Goal: Check status: Check status

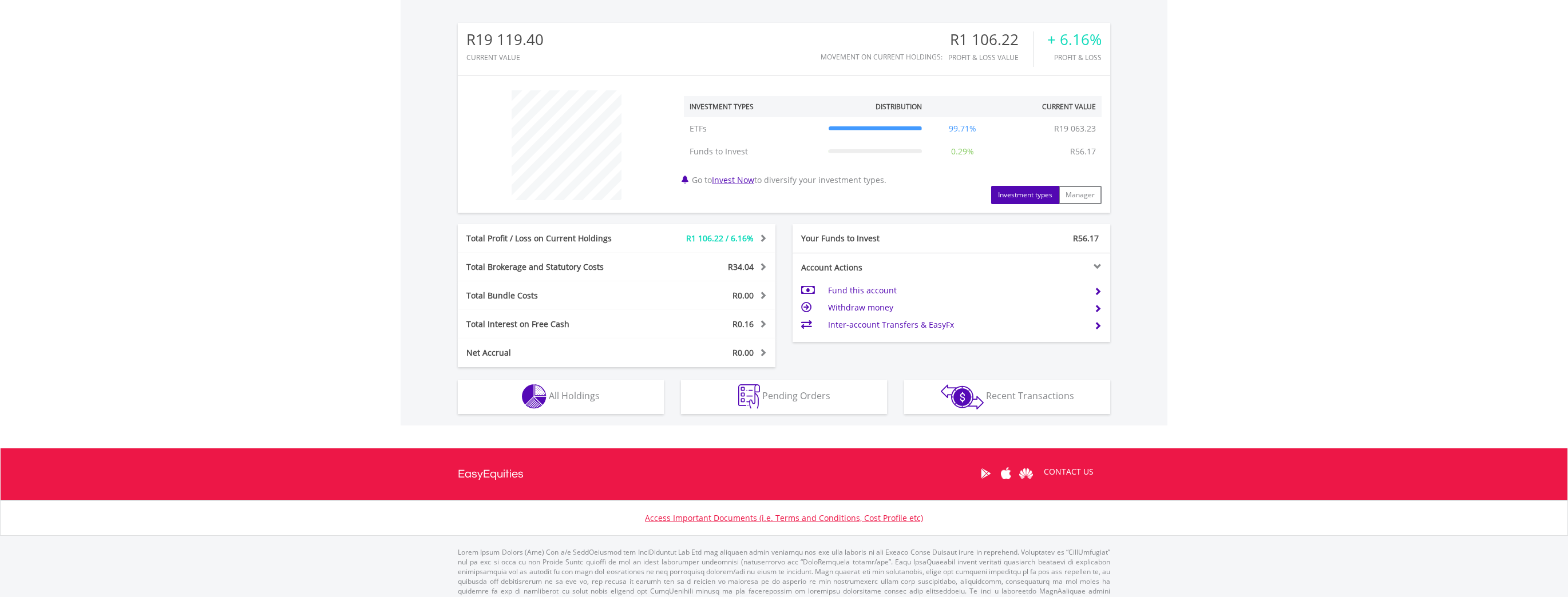
scroll to position [369, 0]
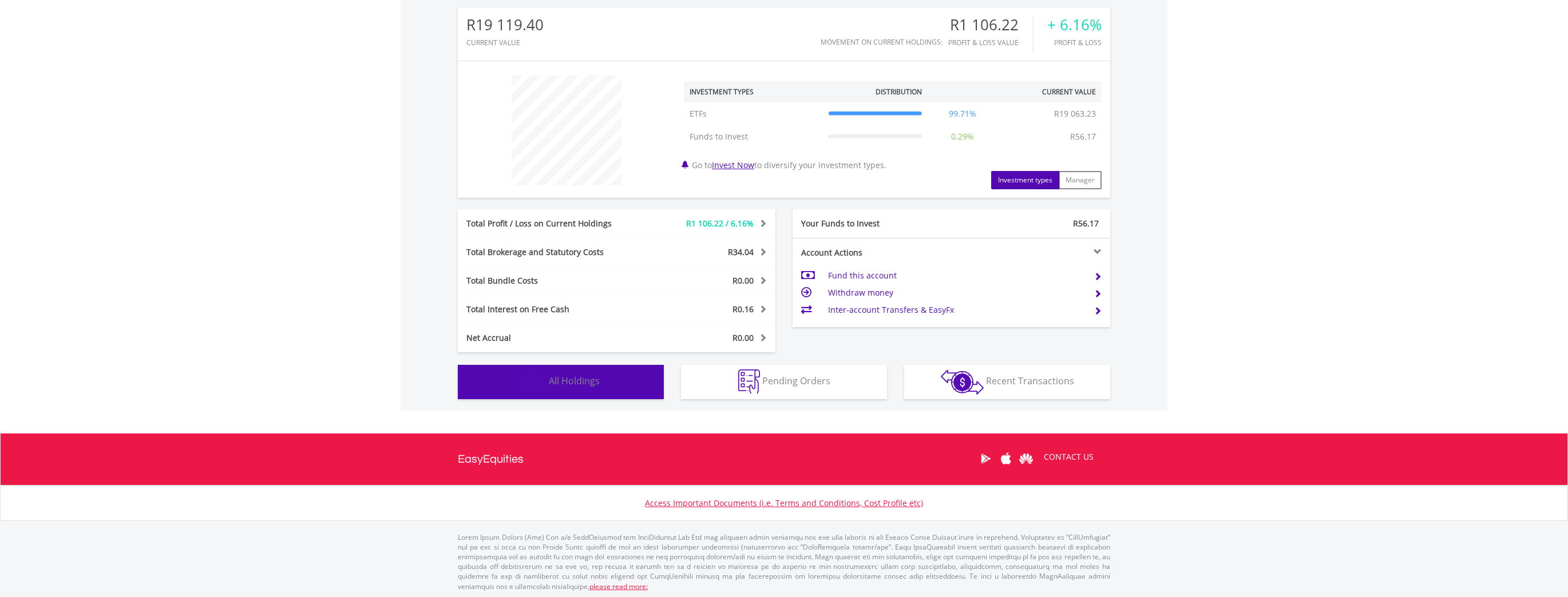
click at [616, 384] on button "Holdings All Holdings" at bounding box center [561, 382] width 206 height 35
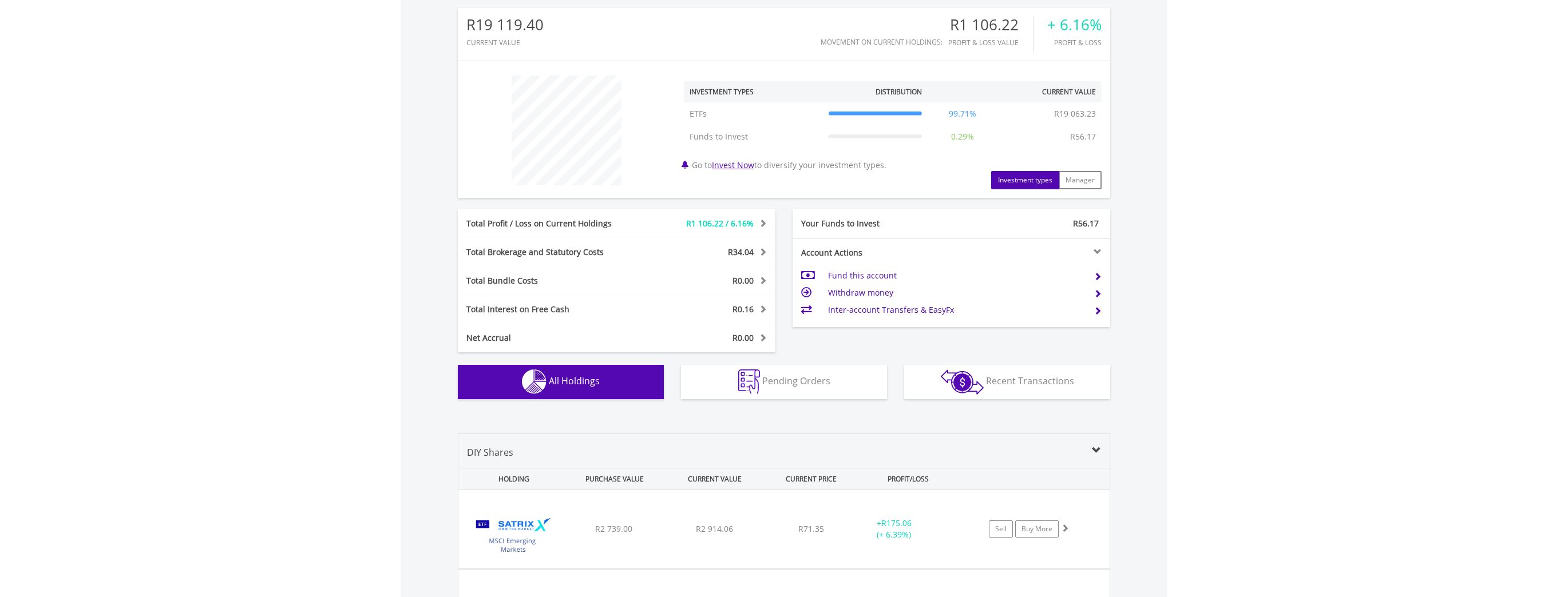
scroll to position [769, 0]
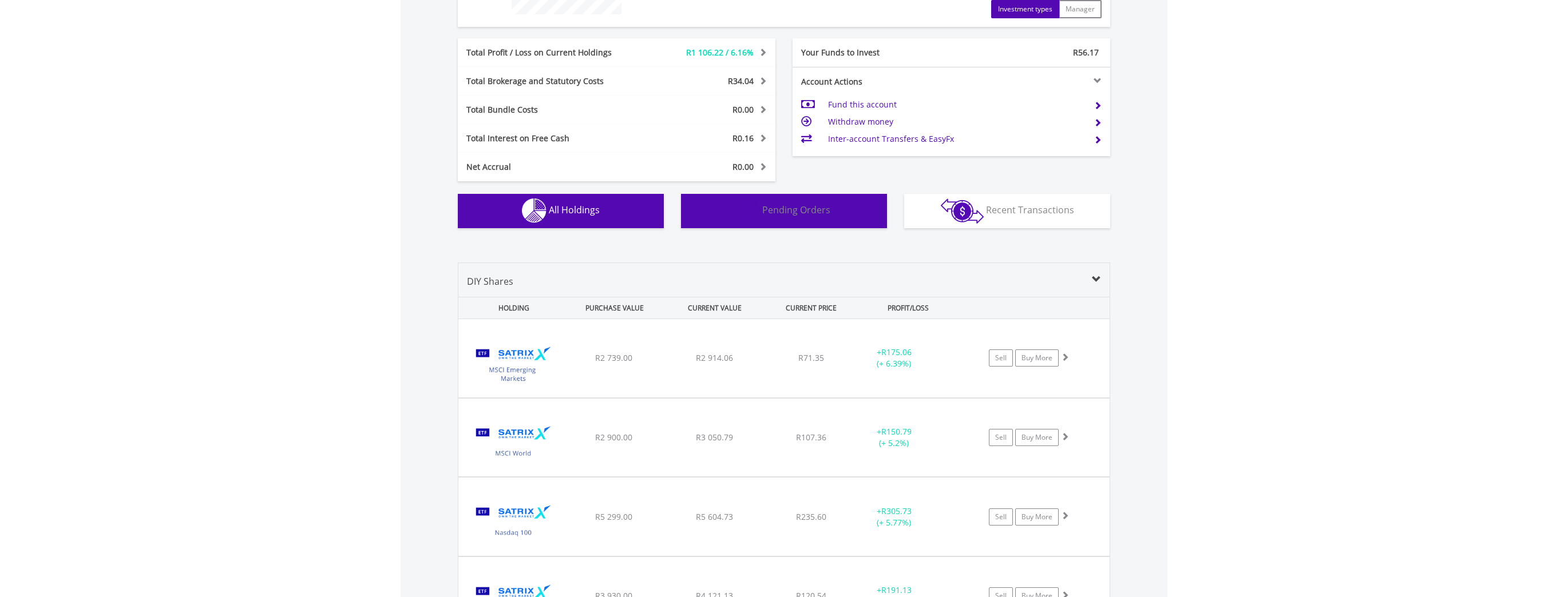
click at [768, 217] on button "Pending Orders Pending Orders" at bounding box center [784, 211] width 206 height 35
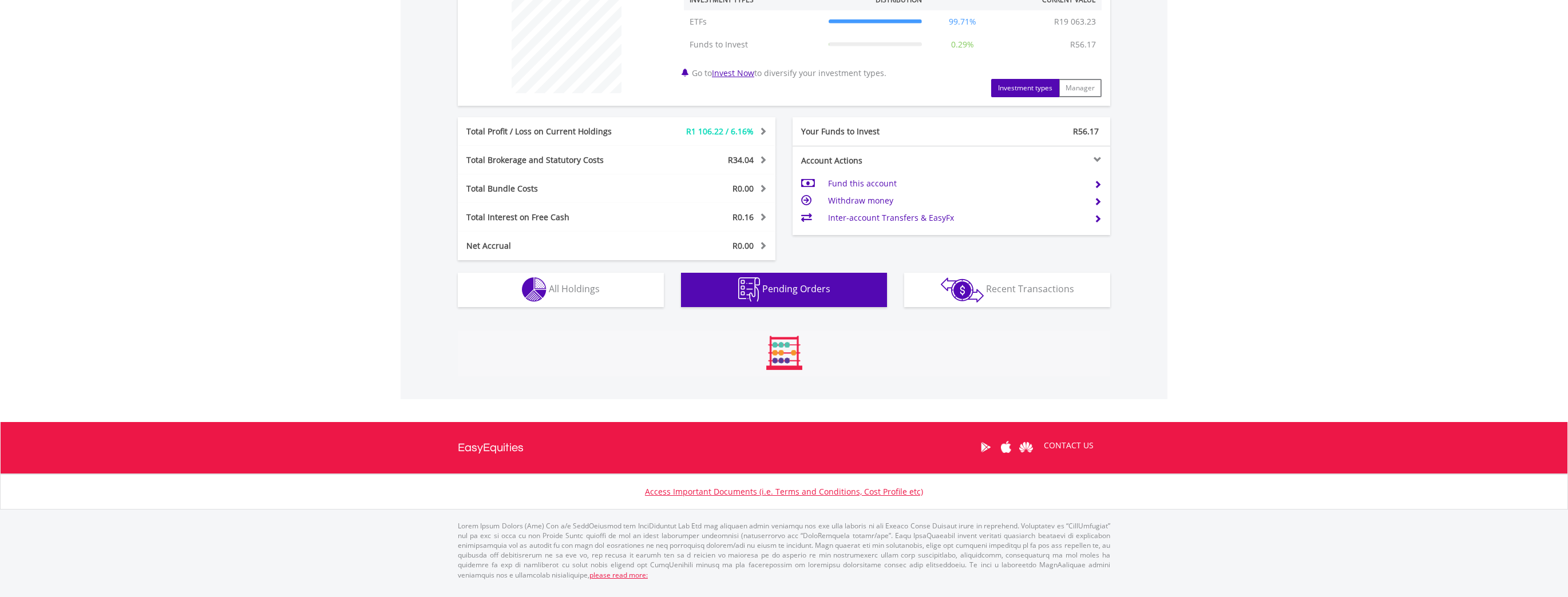
scroll to position [433, 0]
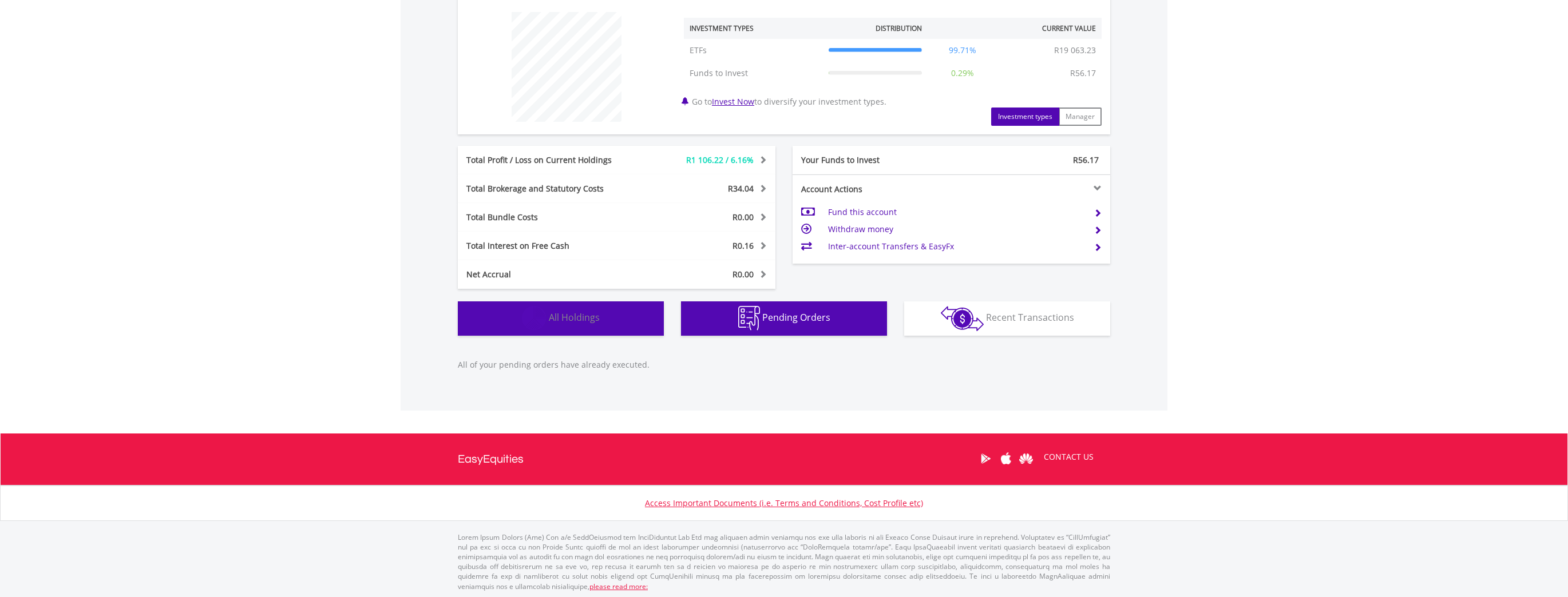
click at [633, 322] on button "Holdings All Holdings" at bounding box center [561, 318] width 206 height 35
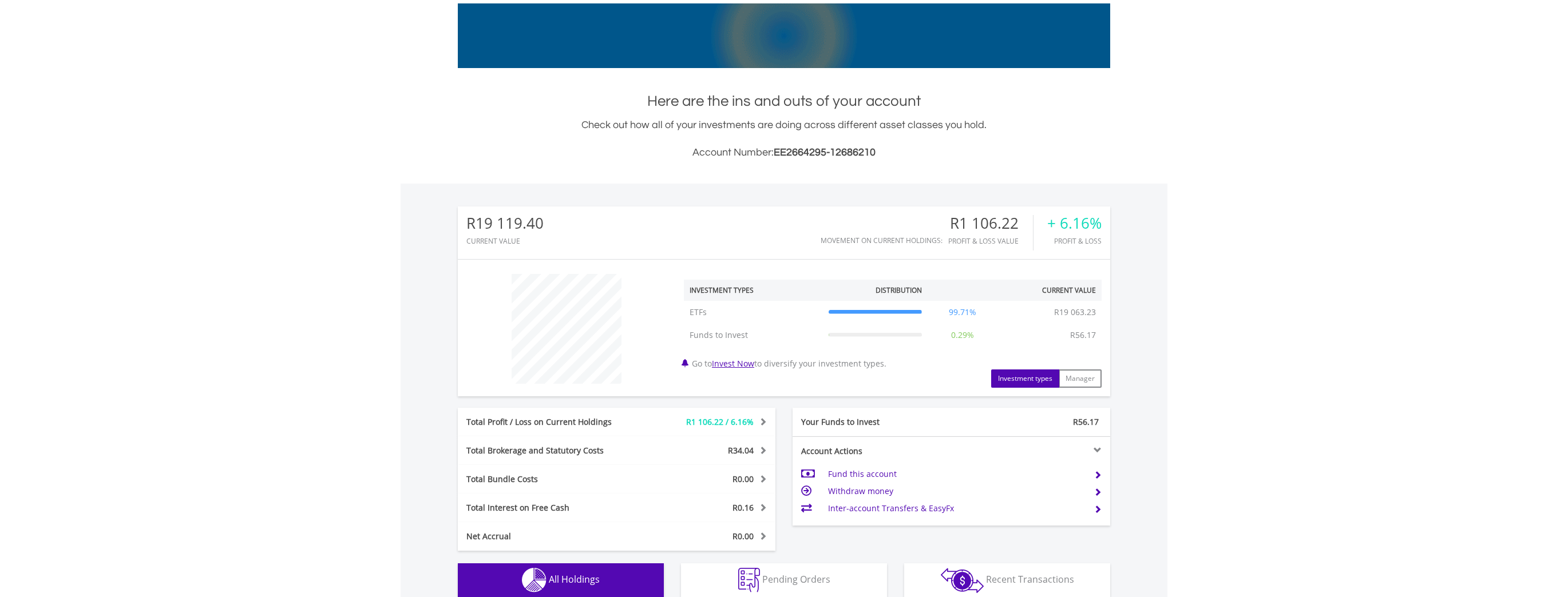
scroll to position [183, 0]
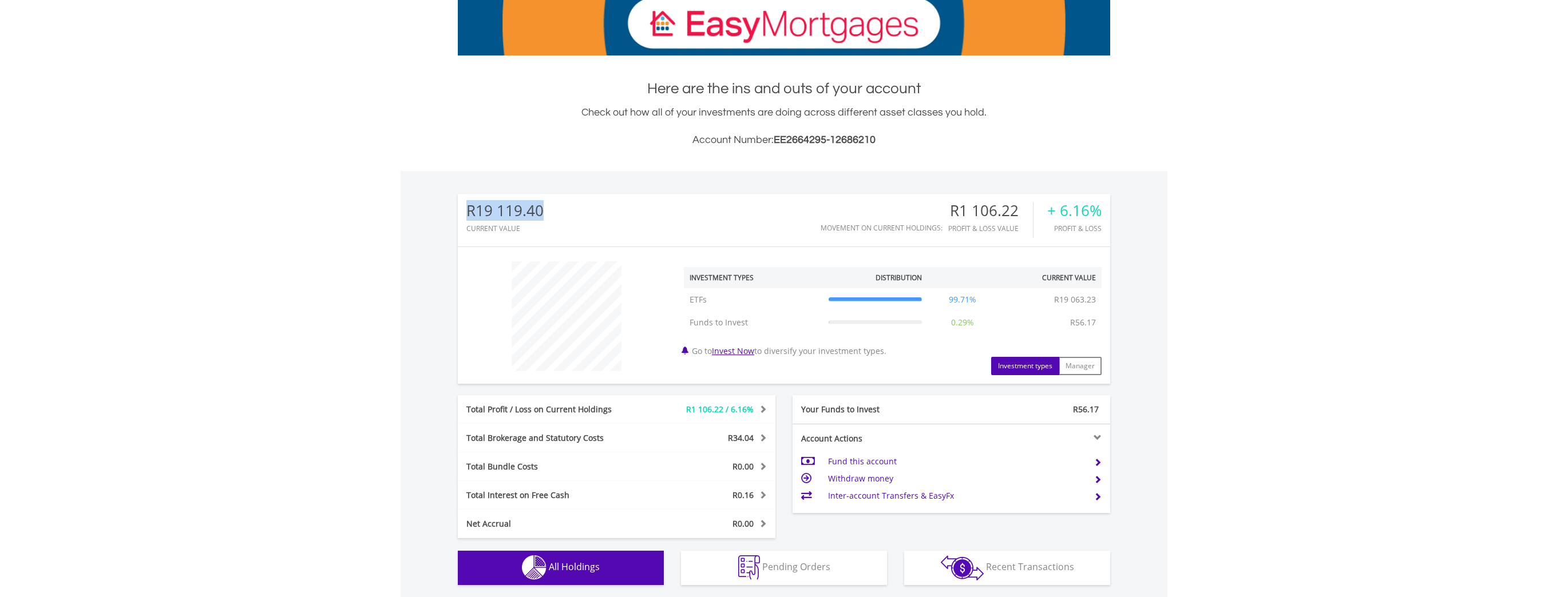
drag, startPoint x: 468, startPoint y: 210, endPoint x: 550, endPoint y: 211, distance: 82.0
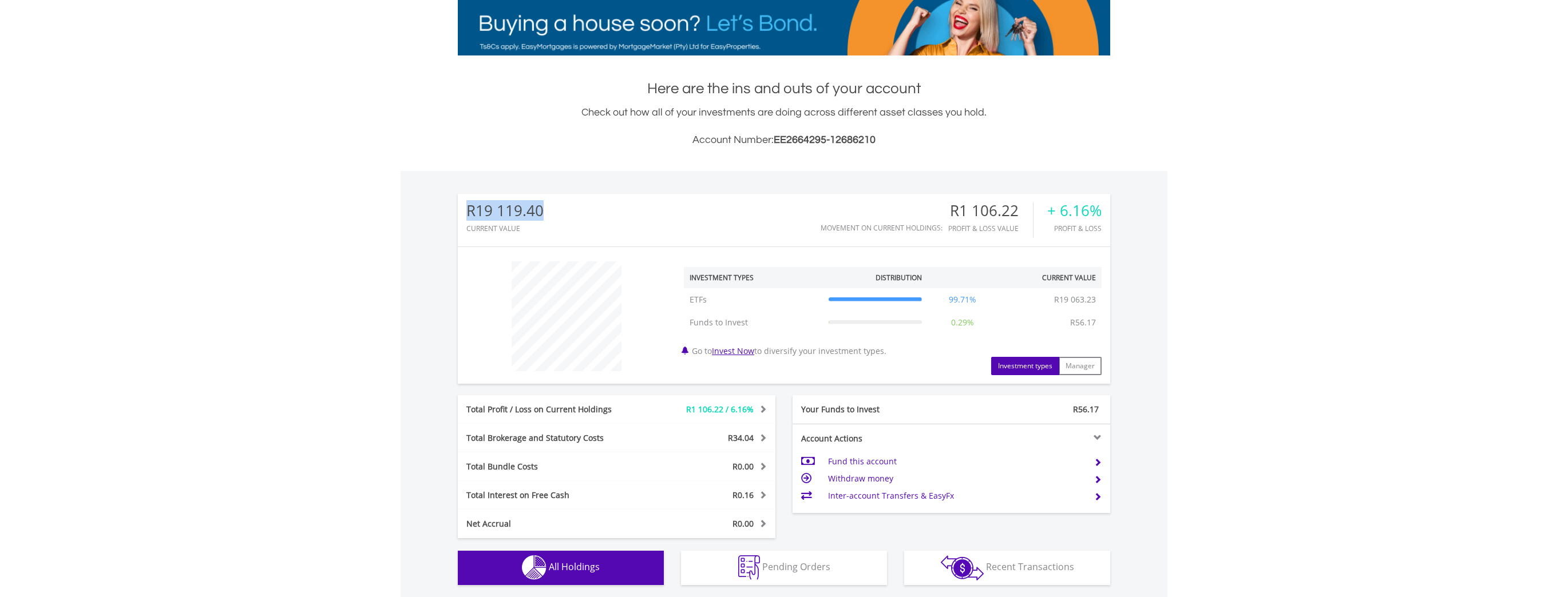
click at [550, 211] on div "R19 119.40 CURRENT VALUE Movement on Current Holdings: R1 106.22 Profit & Loss …" at bounding box center [784, 220] width 652 height 53
drag, startPoint x: 1018, startPoint y: 209, endPoint x: 947, endPoint y: 206, distance: 71.1
click at [947, 206] on div "Movement on Current Holdings: R1 106.22 Profit & Loss Value + 6.16% Profit & Lo…" at bounding box center [961, 220] width 281 height 35
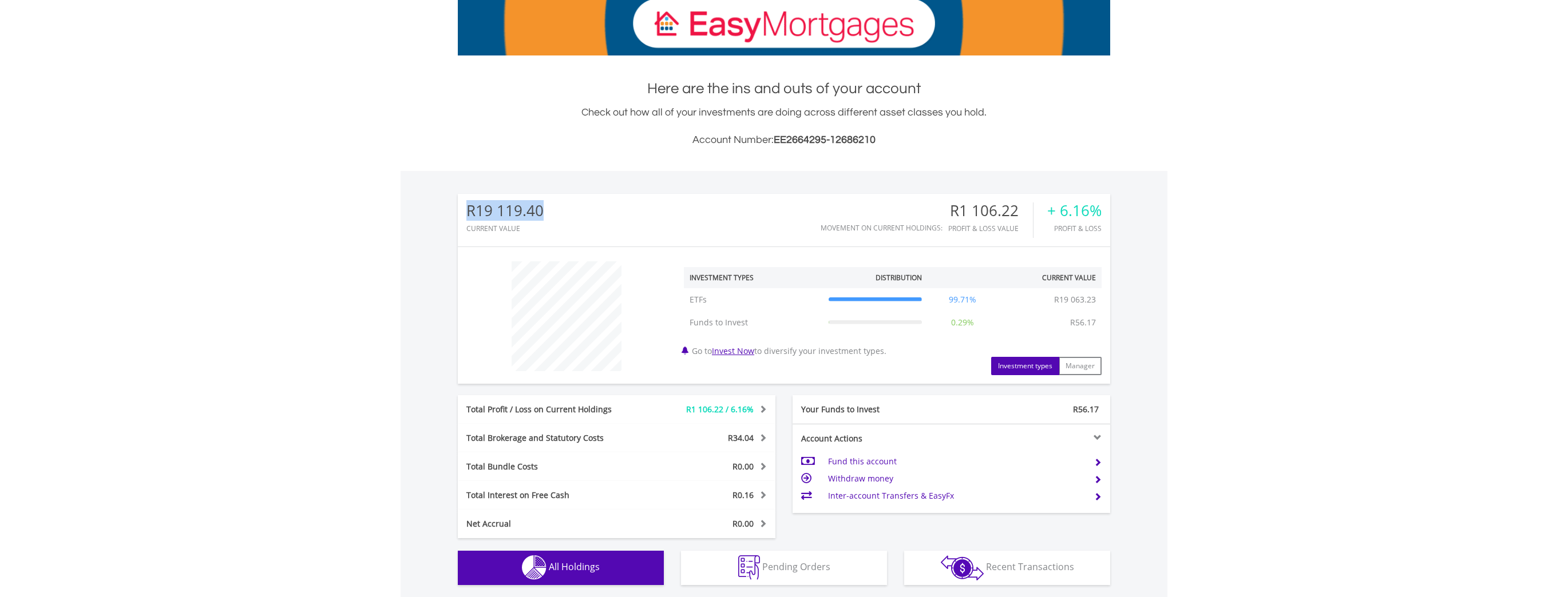
drag, startPoint x: 541, startPoint y: 211, endPoint x: 466, endPoint y: 211, distance: 75.0
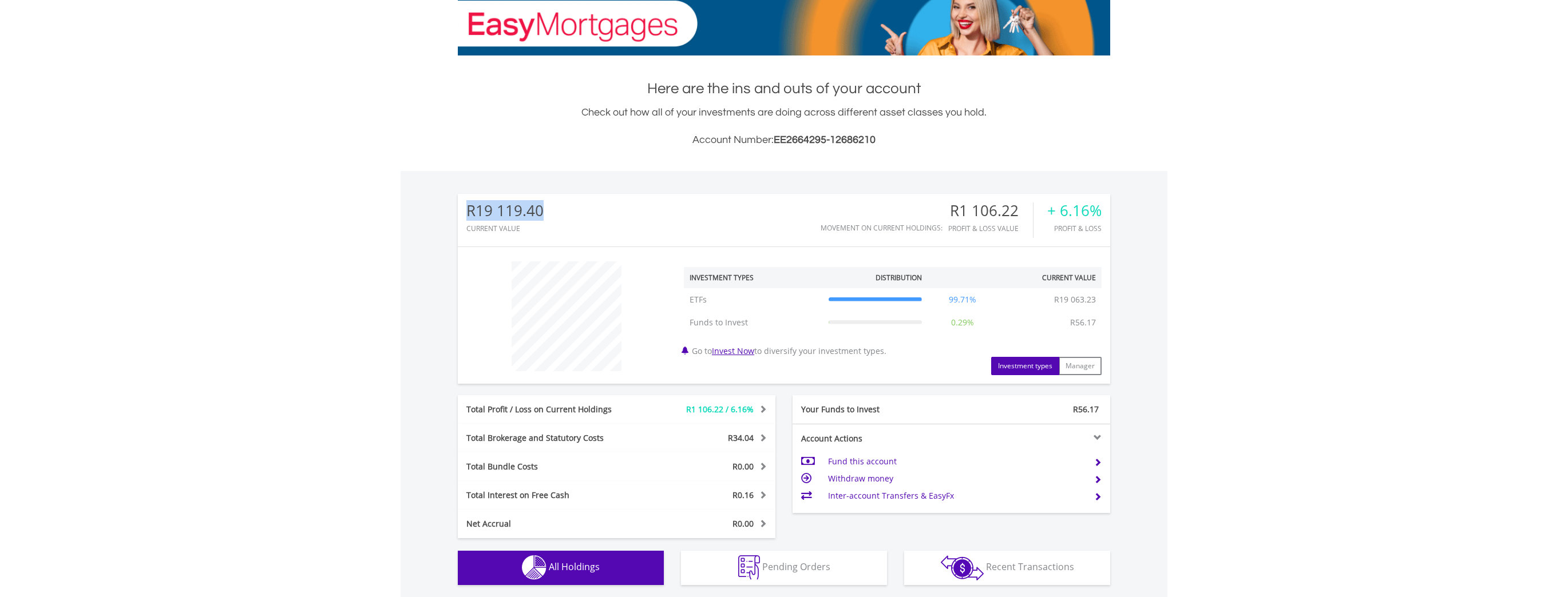
click at [467, 211] on div "R19 119.40" at bounding box center [505, 211] width 77 height 17
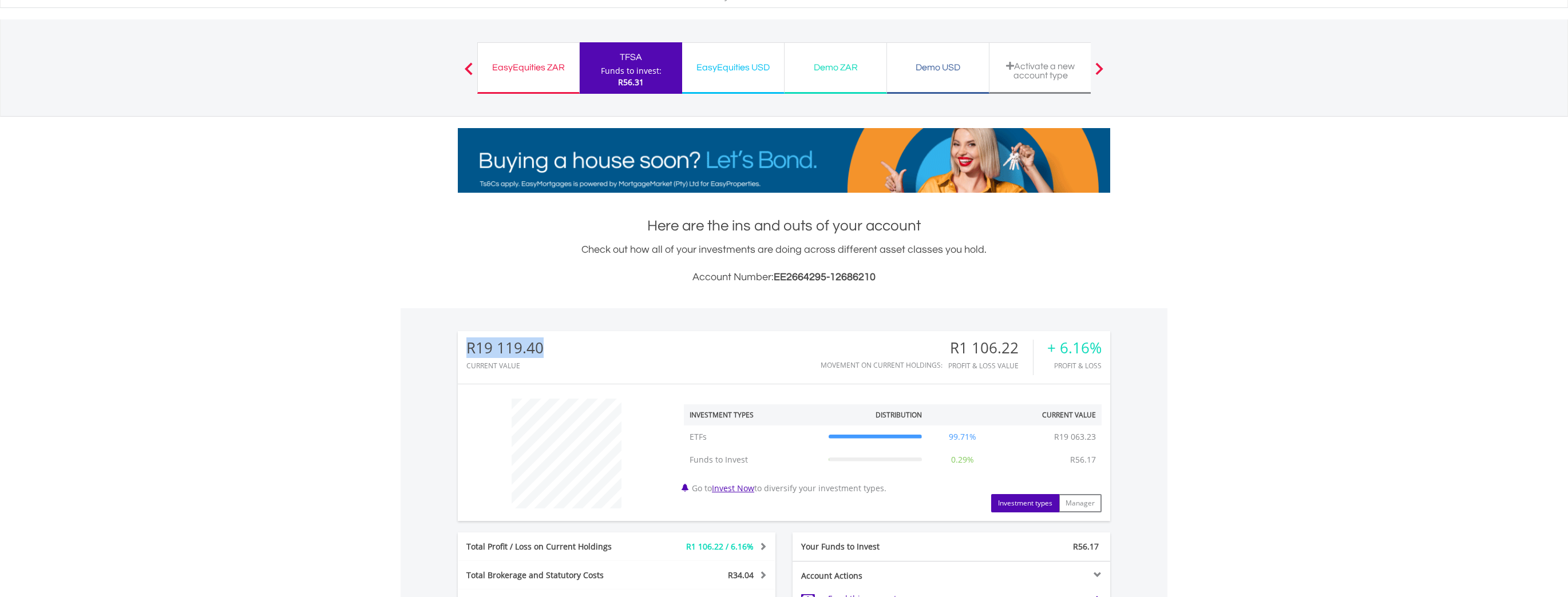
scroll to position [0, 0]
